Goal: Task Accomplishment & Management: Use online tool/utility

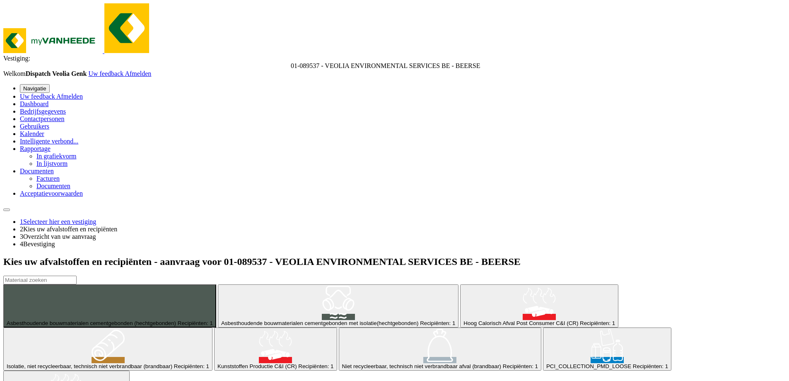
click at [547, 363] on div "PCI_COLLECTION_PMD_LOOSE Recipiënten: 1" at bounding box center [608, 366] width 122 height 6
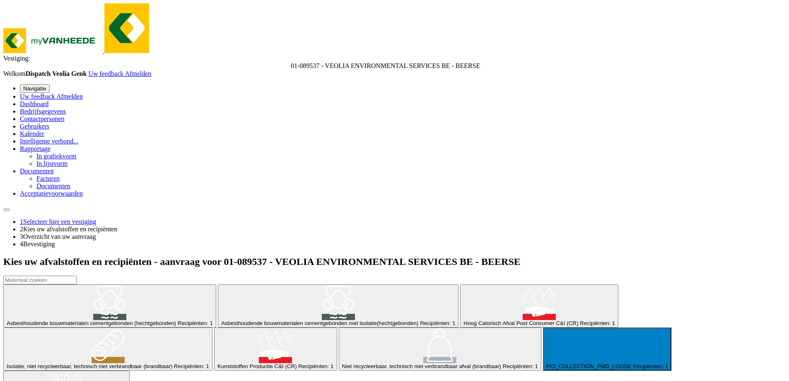
scroll to position [52, 0]
type input "Van [DATE]"
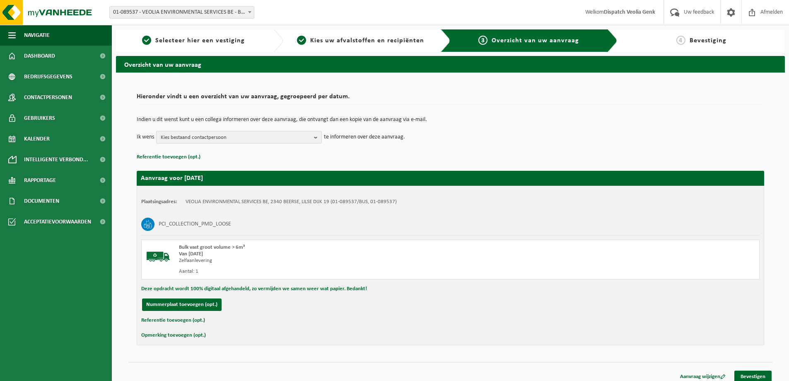
click at [315, 138] on b "button" at bounding box center [317, 137] width 7 height 12
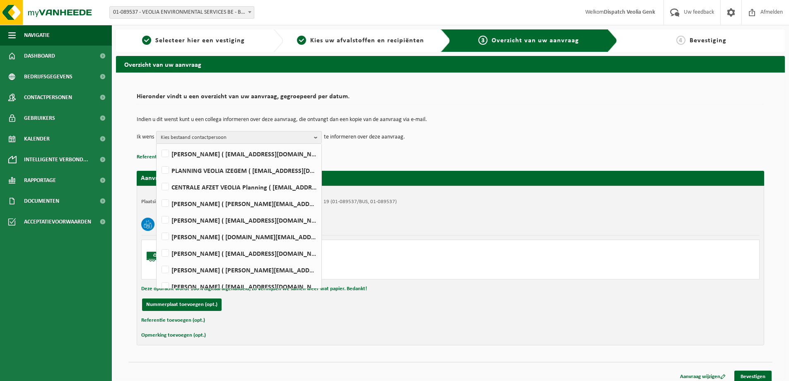
scroll to position [169, 0]
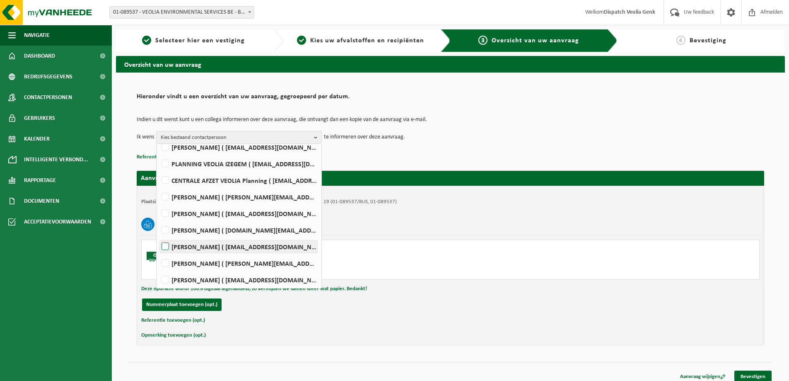
click at [169, 246] on label "Ilse Tielen ( be.ves.uc.belgium.all@veolia.com )" at bounding box center [238, 246] width 157 height 12
click at [159, 236] on input "Ilse Tielen ( be.ves.uc.belgium.all@veolia.com )" at bounding box center [158, 236] width 0 height 0
checkbox input "true"
click at [321, 318] on div "Referentie toevoegen (opt.)" at bounding box center [450, 320] width 619 height 11
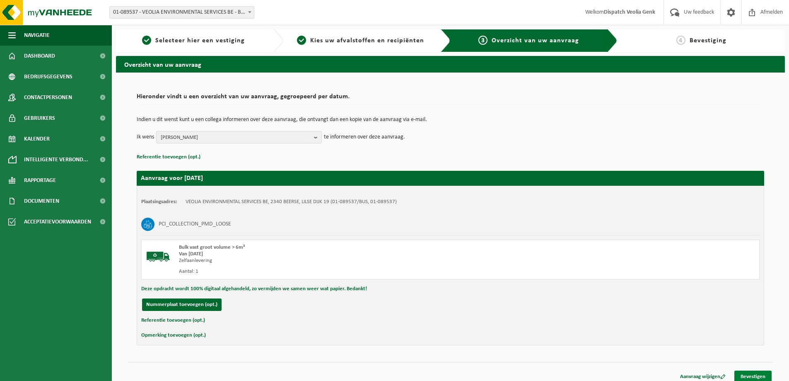
click at [757, 374] on link "Bevestigen" at bounding box center [753, 376] width 37 height 12
